Goal: Task Accomplishment & Management: Manage account settings

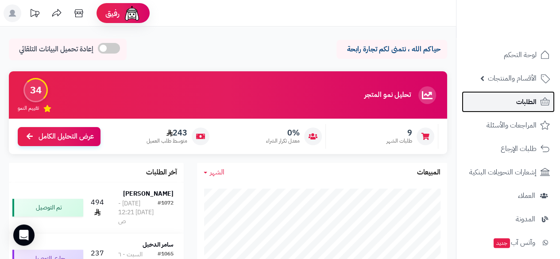
click at [530, 100] on span "الطلبات" at bounding box center [526, 102] width 20 height 12
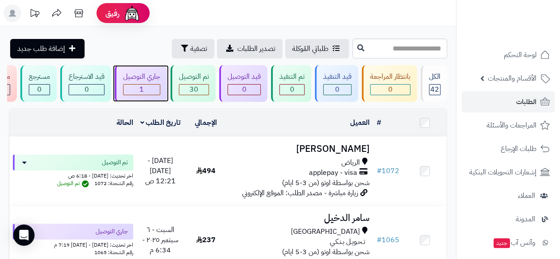
click at [142, 88] on span "1" at bounding box center [141, 89] width 4 height 11
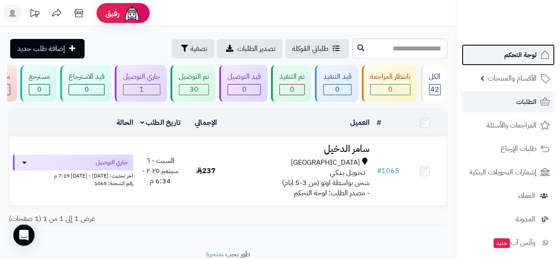
click at [535, 55] on span "لوحة التحكم" at bounding box center [520, 55] width 32 height 12
